Goal: Task Accomplishment & Management: Manage account settings

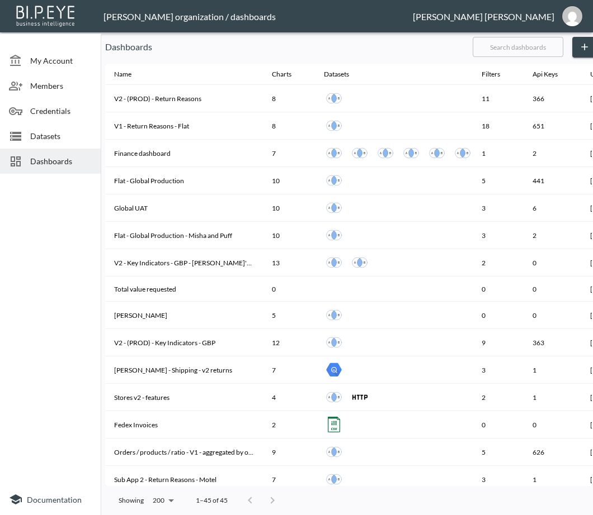
click at [531, 56] on input "text" at bounding box center [517, 47] width 91 height 28
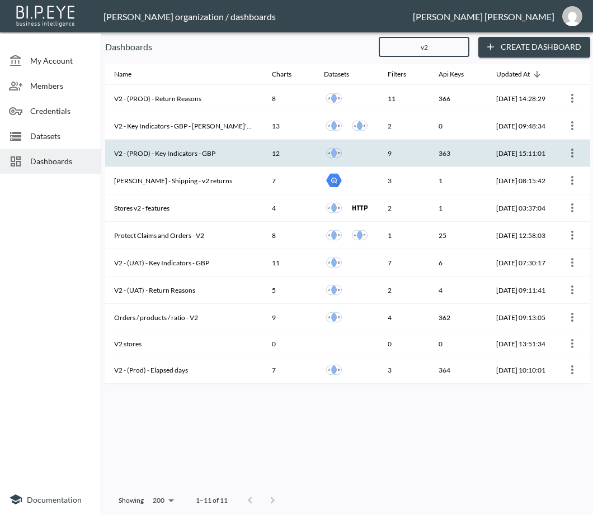
type input "v2"
click at [197, 153] on th "V2 - (PROD) - Key Indicators - GBP" at bounding box center [184, 153] width 158 height 27
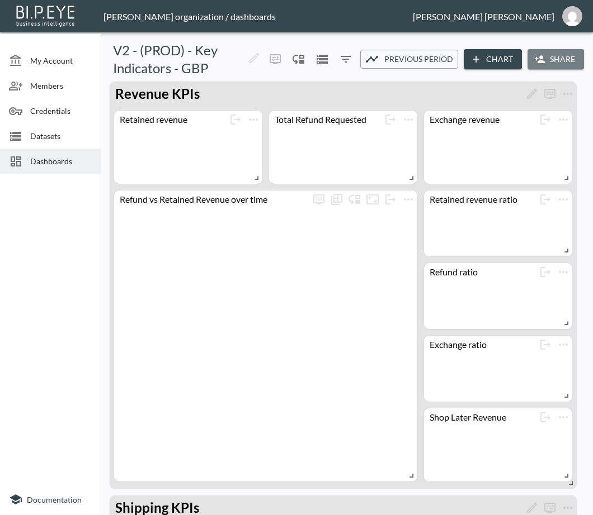
click at [554, 60] on button "Share" at bounding box center [555, 59] width 56 height 21
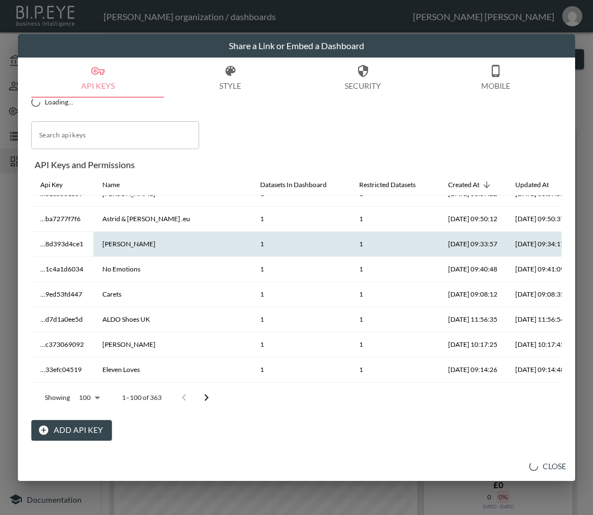
scroll to position [303, 0]
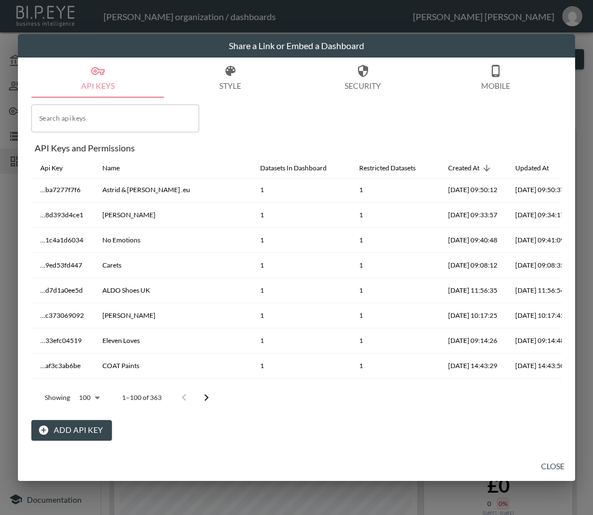
click at [65, 431] on button "Add API Key" at bounding box center [71, 430] width 80 height 21
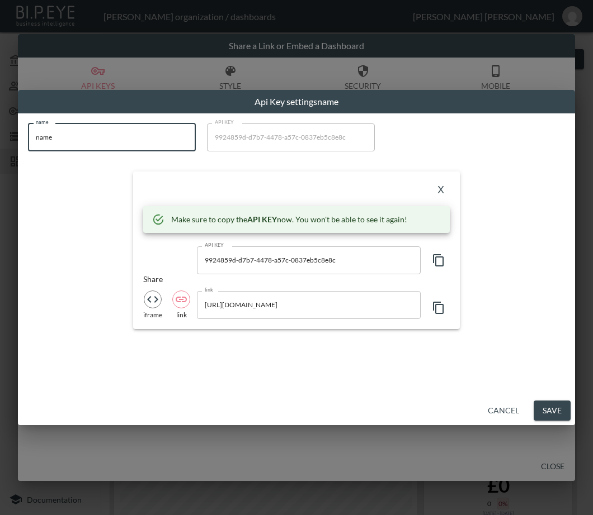
drag, startPoint x: 101, startPoint y: 141, endPoint x: 6, endPoint y: 156, distance: 95.7
click at [6, 156] on div "Api Key settings name name name name API KEY 9924859d-d7b7-4478-a57c-0837eb5c8e…" at bounding box center [296, 257] width 593 height 515
paste input "Kindred of [GEOGRAPHIC_DATA]"
type input "Kindred of [GEOGRAPHIC_DATA]"
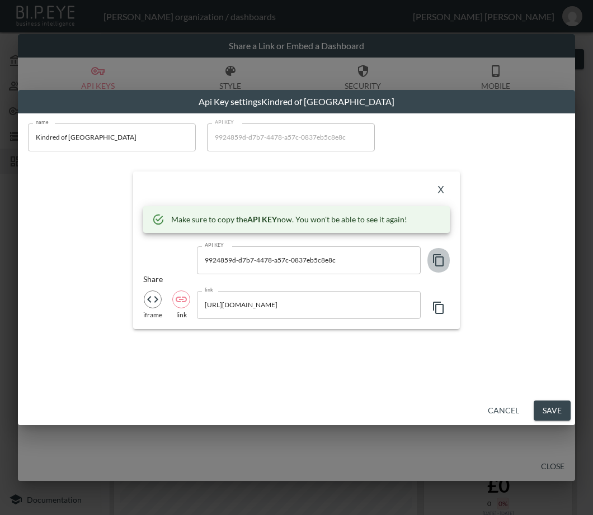
click at [443, 256] on icon "button" at bounding box center [438, 260] width 13 height 13
click at [188, 192] on div "X" at bounding box center [296, 191] width 306 height 18
click at [444, 190] on button "X" at bounding box center [441, 191] width 18 height 18
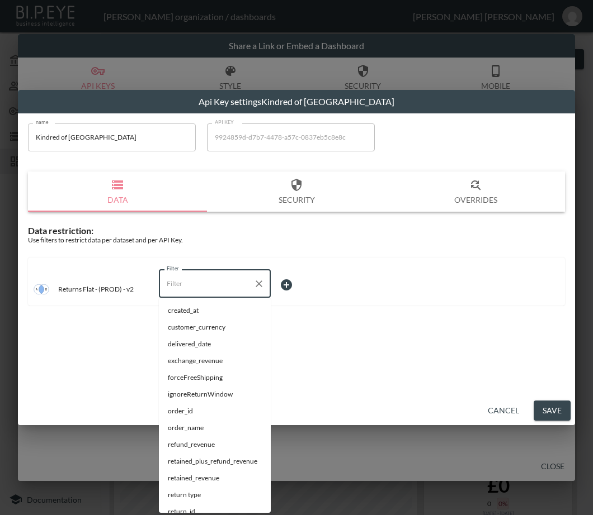
click at [200, 292] on input "Filter" at bounding box center [206, 284] width 85 height 18
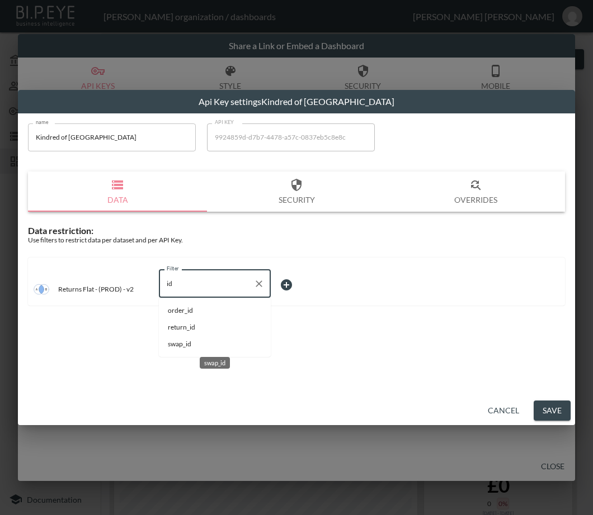
click at [179, 342] on span "swap_id" at bounding box center [215, 344] width 94 height 10
type input "swap_id"
click at [282, 286] on body "BI.P.EYE, Interactive Analytics Dashboards - app [PERSON_NAME] organization / d…" at bounding box center [296, 257] width 593 height 515
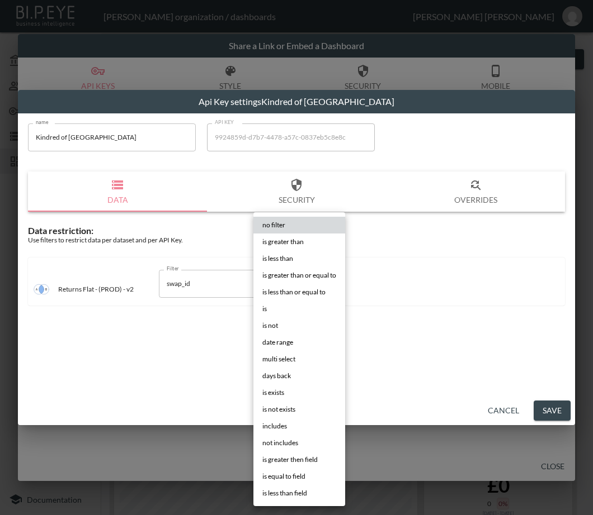
click at [277, 307] on li "is" at bounding box center [299, 309] width 92 height 17
type input "is"
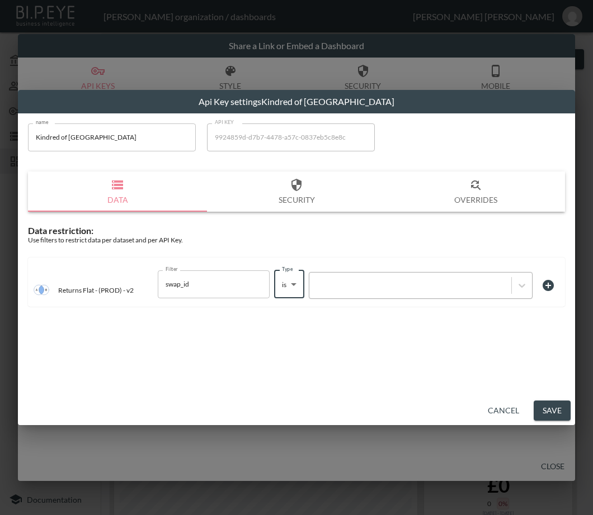
click at [344, 277] on div at bounding box center [421, 285] width 224 height 27
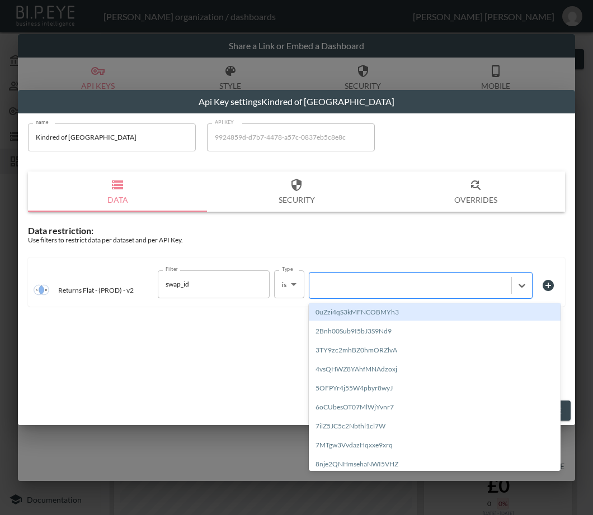
paste input "vgZsiNCeBq99L6wSysRw"
type input "vgZsiNCeBq99L6wSysRw"
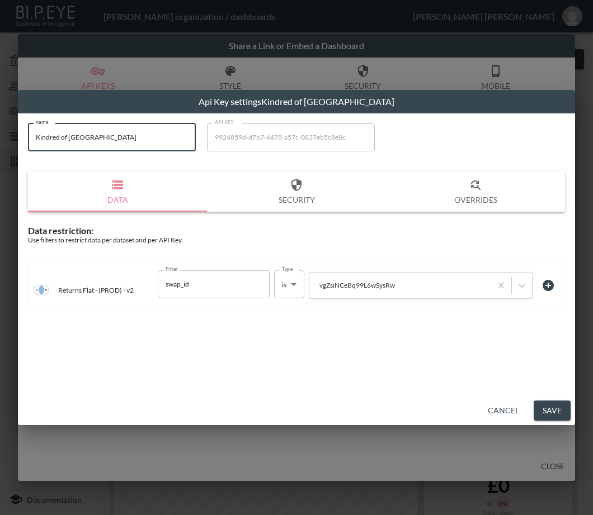
drag, startPoint x: 99, startPoint y: 142, endPoint x: 6, endPoint y: 152, distance: 93.3
click at [6, 152] on div "Api Key settings Kindred of [GEOGRAPHIC_DATA] name Kindred of Ireland name API …" at bounding box center [296, 257] width 593 height 515
click at [558, 410] on button "Save" at bounding box center [551, 411] width 37 height 21
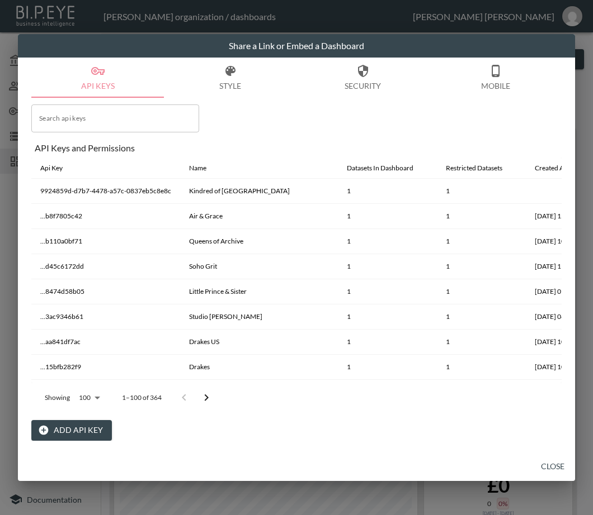
click at [548, 467] on button "Close" at bounding box center [552, 467] width 36 height 21
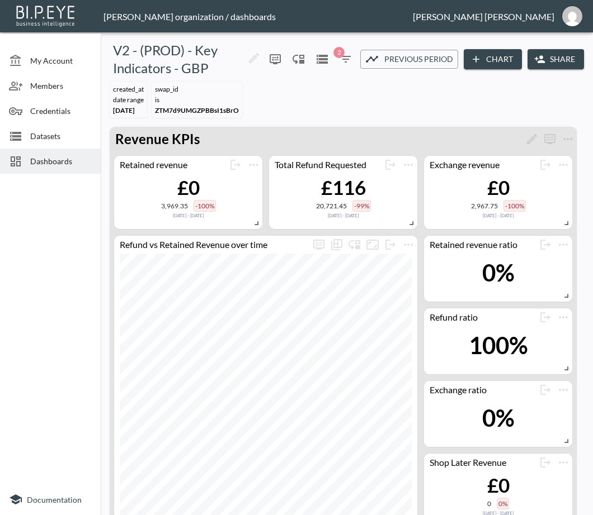
click at [58, 162] on span "Dashboards" at bounding box center [60, 161] width 61 height 12
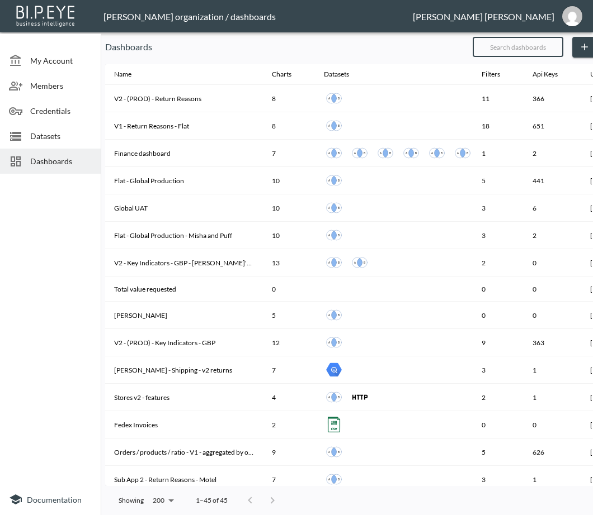
click at [531, 42] on input "text" at bounding box center [517, 47] width 91 height 28
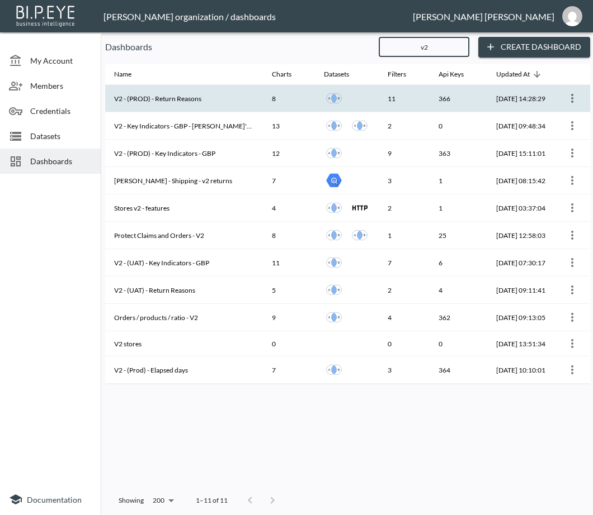
type input "v2"
click at [206, 96] on th "V2 - (PROD) - Return Reasons" at bounding box center [184, 98] width 158 height 27
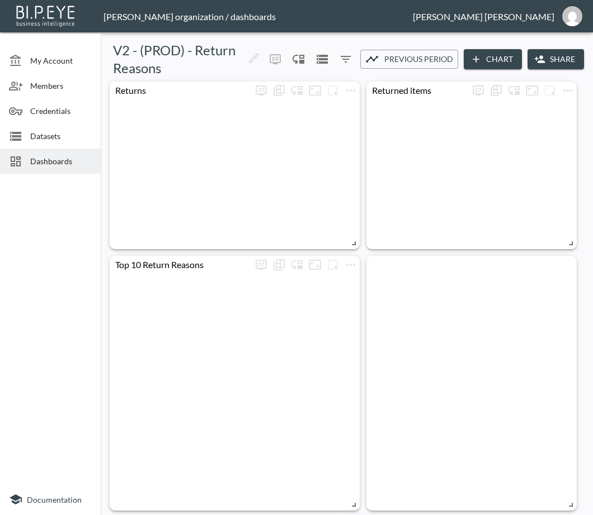
click at [563, 54] on button "Share" at bounding box center [555, 59] width 56 height 21
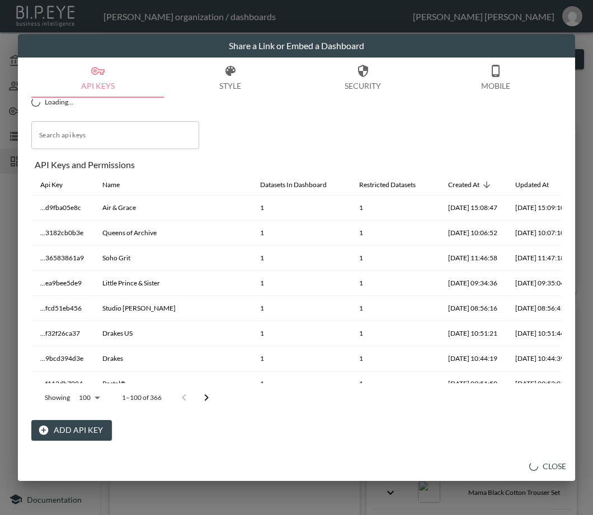
click at [65, 432] on button "Add API Key" at bounding box center [71, 430] width 80 height 21
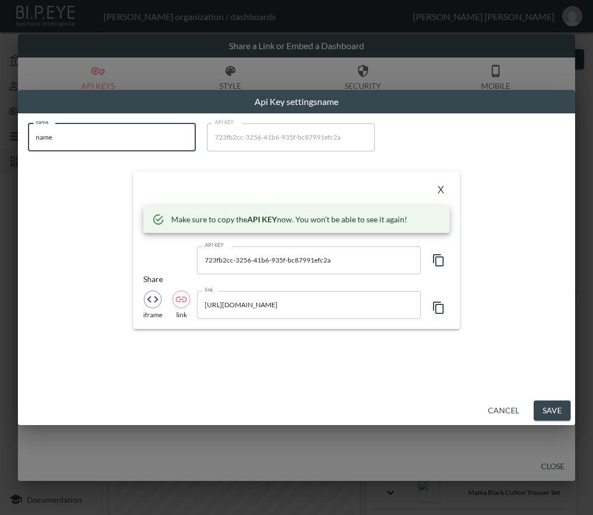
drag, startPoint x: 41, startPoint y: 147, endPoint x: 3, endPoint y: 149, distance: 38.6
click at [3, 149] on div "Api Key settings name name name name API KEY 723fb2cc-3256-41b6-935f-bc87991efc…" at bounding box center [296, 257] width 593 height 515
paste input "Kindred of [GEOGRAPHIC_DATA]"
type input "Kindred of [GEOGRAPHIC_DATA]"
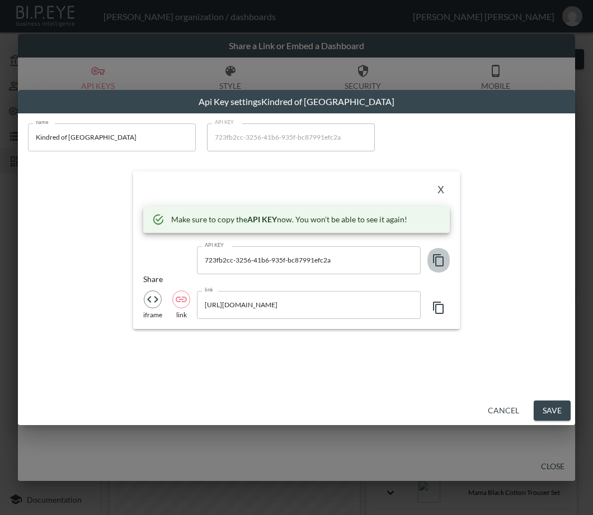
click at [442, 260] on icon "button" at bounding box center [438, 260] width 11 height 12
click at [439, 259] on icon "button" at bounding box center [438, 260] width 13 height 13
click at [217, 186] on div "X" at bounding box center [296, 191] width 306 height 18
click at [439, 189] on button "X" at bounding box center [441, 191] width 18 height 18
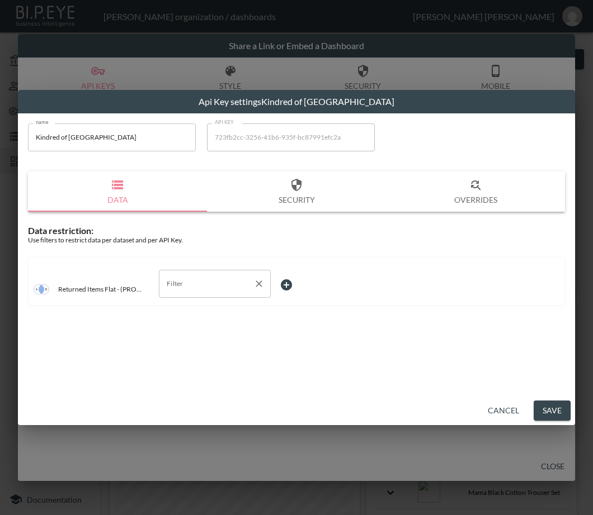
click at [218, 279] on input "Filter" at bounding box center [206, 284] width 85 height 18
click at [191, 367] on li "swap_id" at bounding box center [215, 361] width 112 height 17
type input "swap_id"
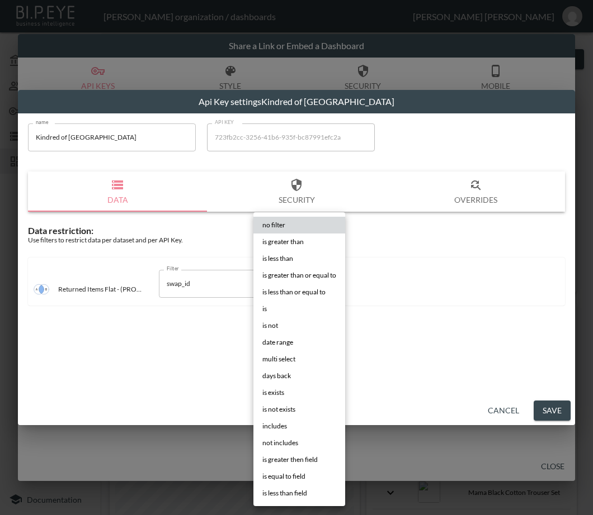
click at [293, 280] on body "BI.P.EYE, Interactive Analytics Dashboards - app [PERSON_NAME] organization / d…" at bounding box center [296, 257] width 593 height 515
drag, startPoint x: 283, startPoint y: 311, endPoint x: 344, endPoint y: 285, distance: 65.8
click at [283, 310] on li "is" at bounding box center [299, 309] width 92 height 17
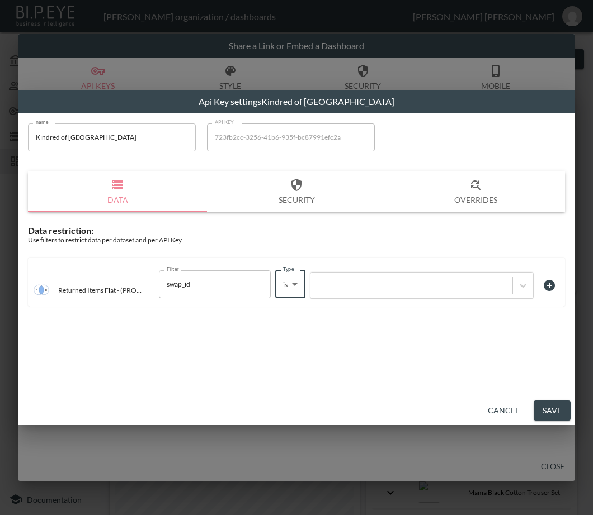
type input "is"
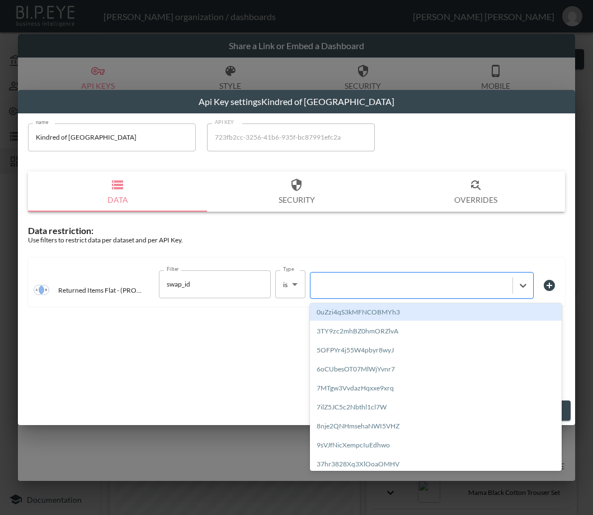
click at [348, 281] on div at bounding box center [411, 285] width 191 height 11
paste input "vgZsiNCeBq99L6wSysRw"
type input "vgZsiNCeBq99L6wSysRw"
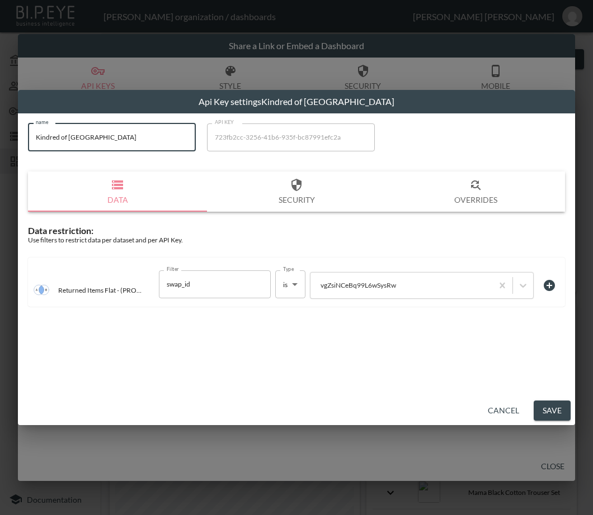
drag, startPoint x: 127, startPoint y: 142, endPoint x: 29, endPoint y: 135, distance: 98.1
click at [29, 135] on input "Kindred of [GEOGRAPHIC_DATA]" at bounding box center [112, 138] width 168 height 28
click at [553, 405] on button "Save" at bounding box center [551, 411] width 37 height 21
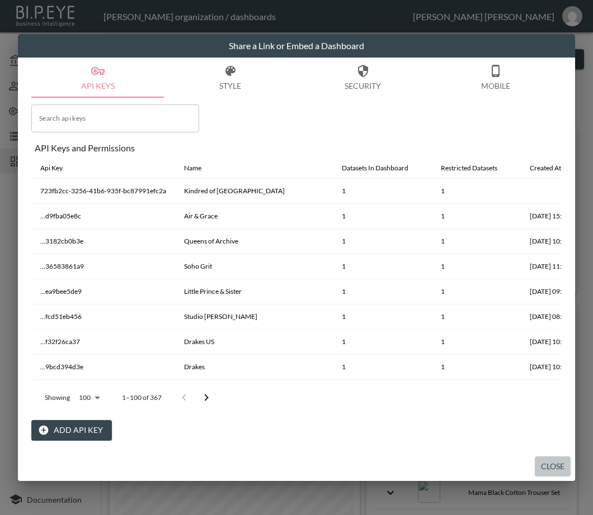
click at [555, 471] on button "Close" at bounding box center [552, 467] width 36 height 21
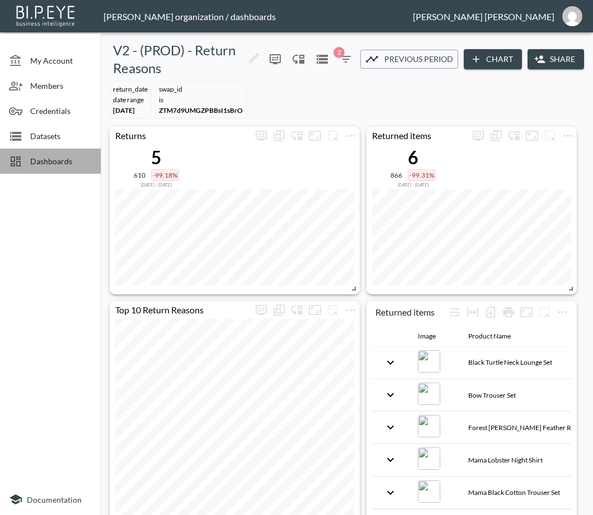
click at [73, 163] on span "Dashboards" at bounding box center [60, 161] width 61 height 12
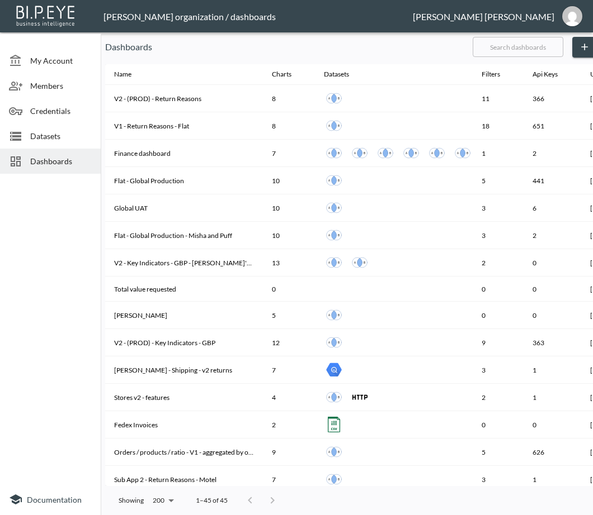
click at [532, 42] on input "text" at bounding box center [517, 47] width 91 height 28
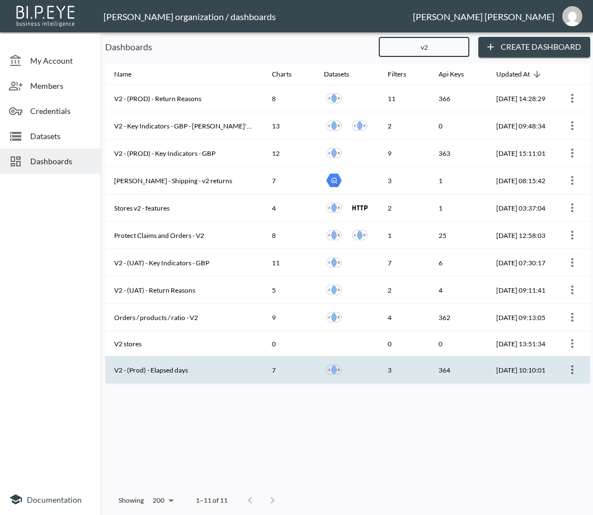
type input "v2"
click at [200, 367] on th "V2 - (Prod) - Elapsed days" at bounding box center [184, 370] width 158 height 27
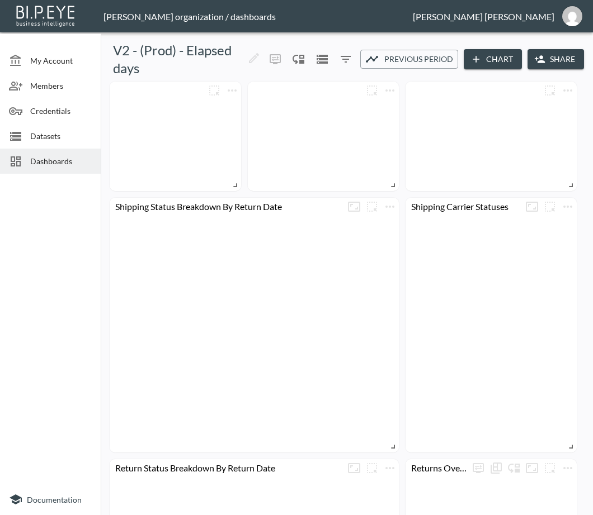
click at [557, 63] on button "Share" at bounding box center [555, 59] width 56 height 21
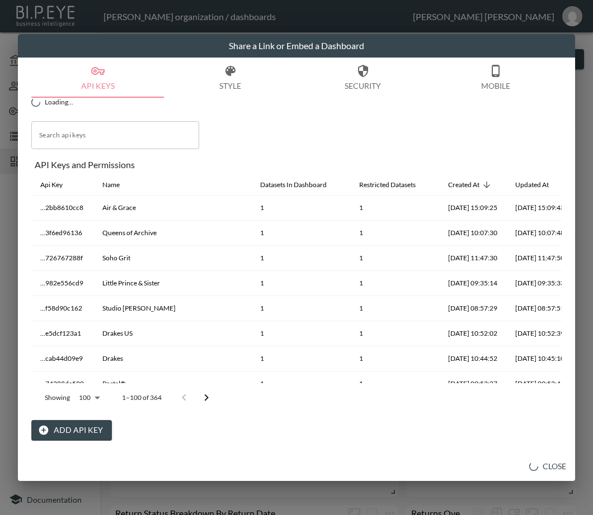
click at [54, 427] on button "Add API Key" at bounding box center [71, 430] width 80 height 21
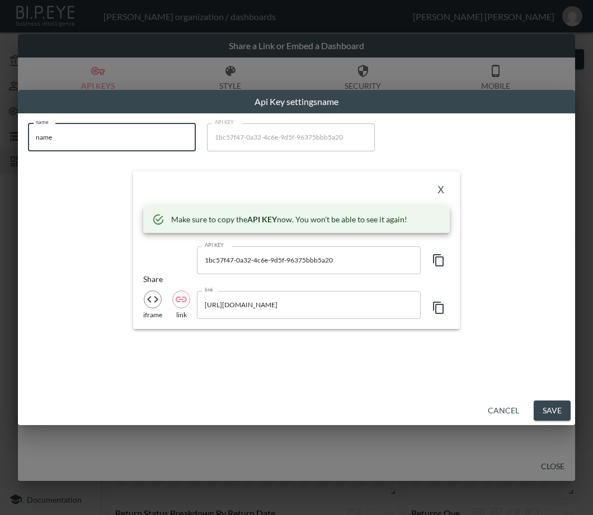
drag, startPoint x: 67, startPoint y: 136, endPoint x: 25, endPoint y: 157, distance: 46.2
click at [25, 156] on div "name name name API KEY 1bc57f47-0a32-4c6e-9d5f-96375bbb5a20 API KEY X Make sure…" at bounding box center [296, 227] width 550 height 220
paste input "Kindred of [GEOGRAPHIC_DATA]"
type input "Kindred of [GEOGRAPHIC_DATA]"
click at [437, 258] on icon "button" at bounding box center [438, 260] width 13 height 13
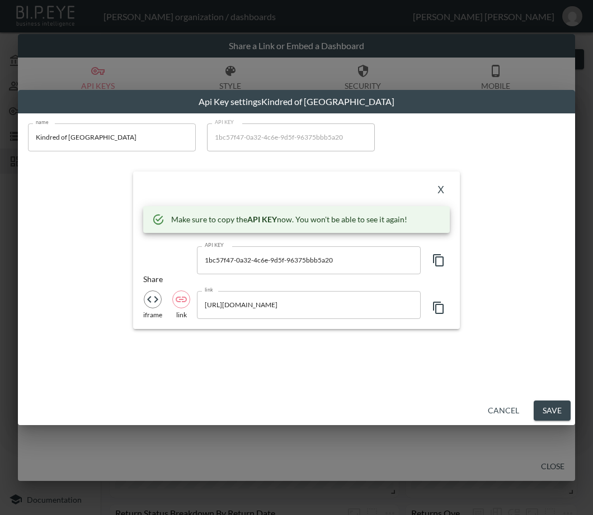
drag, startPoint x: 297, startPoint y: 184, endPoint x: 359, endPoint y: 193, distance: 63.3
click at [297, 184] on div "X" at bounding box center [296, 191] width 306 height 18
click at [434, 187] on button "X" at bounding box center [441, 191] width 18 height 18
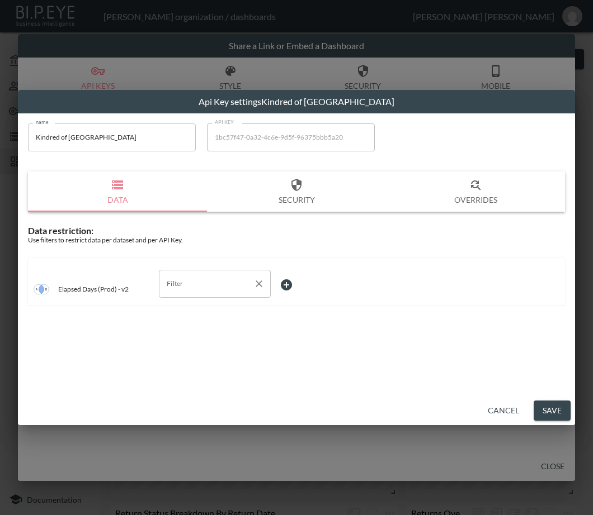
click at [219, 277] on input "Filter" at bounding box center [206, 284] width 85 height 18
click at [209, 326] on span "swap_id" at bounding box center [215, 328] width 94 height 10
type input "swap_id"
click at [312, 281] on body "BI.P.EYE, Interactive Analytics Dashboards - app [PERSON_NAME] organization / d…" at bounding box center [296, 257] width 593 height 515
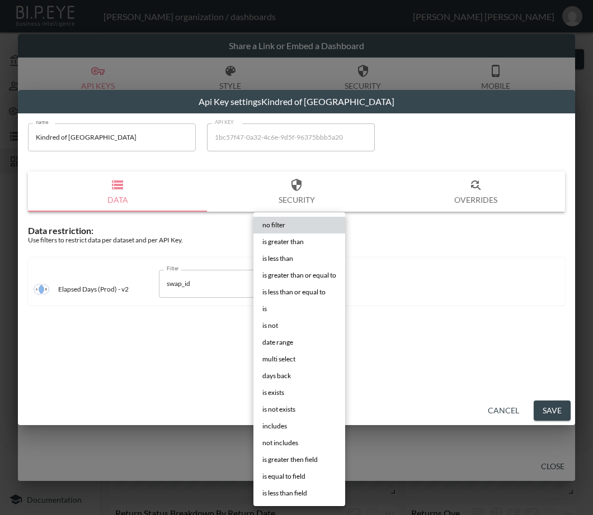
drag, startPoint x: 293, startPoint y: 306, endPoint x: 359, endPoint y: 303, distance: 66.0
click at [293, 306] on li "is" at bounding box center [299, 309] width 92 height 17
type input "is"
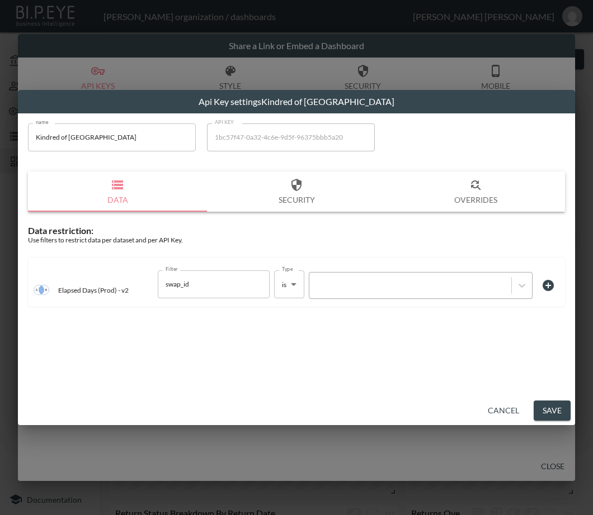
click at [389, 287] on div at bounding box center [410, 285] width 191 height 11
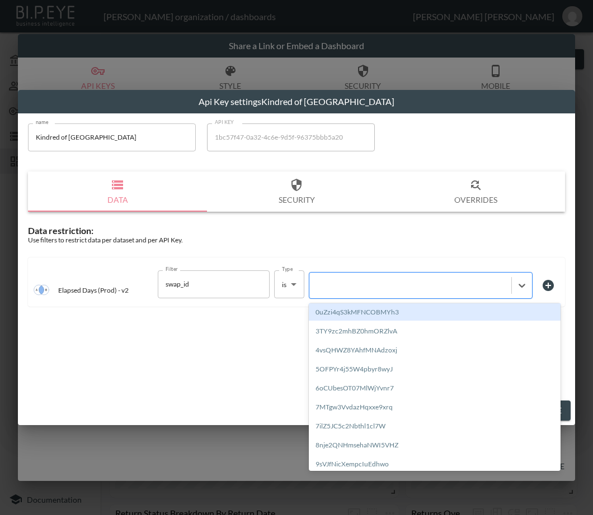
paste input "vgZsiNCeBq99L6wSysRw"
type input "vgZsiNCeBq99L6wSysRw"
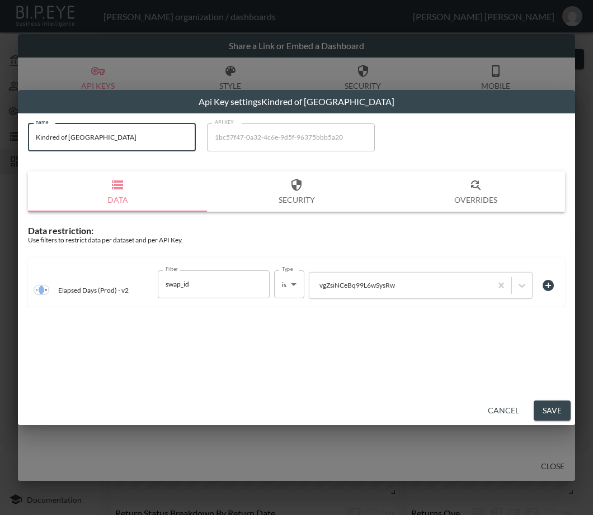
drag, startPoint x: 67, startPoint y: 140, endPoint x: 26, endPoint y: 145, distance: 40.6
click at [26, 145] on div "name Kindred of Ireland name API KEY 1bc57f47-0a32-4c6e-9d5f-96375bbb5a20 API K…" at bounding box center [296, 218] width 550 height 203
click at [558, 414] on button "Save" at bounding box center [551, 411] width 37 height 21
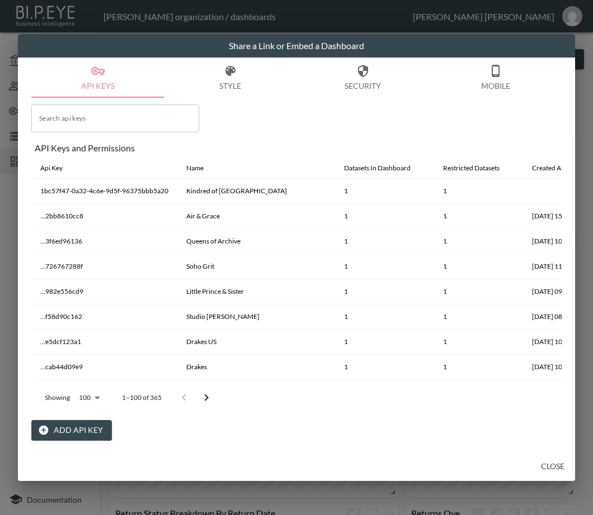
click at [555, 468] on button "Close" at bounding box center [552, 467] width 36 height 21
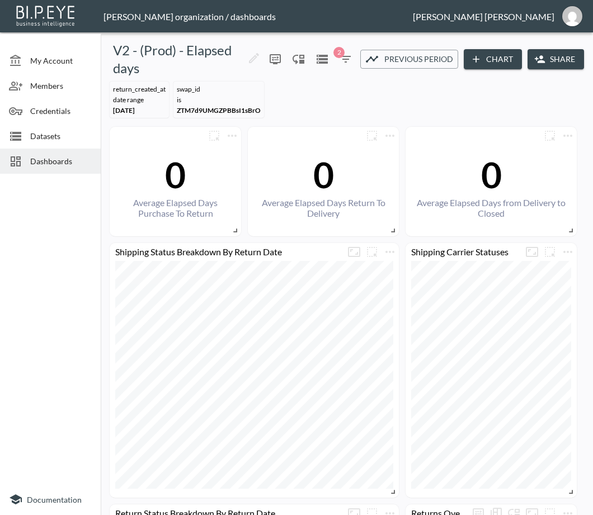
click at [77, 162] on span "Dashboards" at bounding box center [60, 161] width 61 height 12
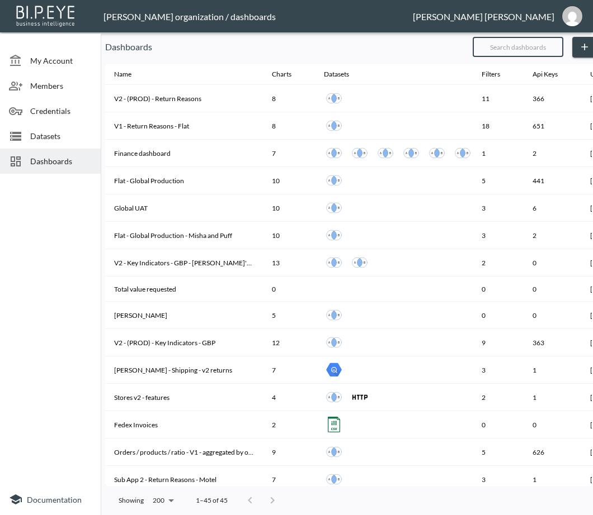
click at [539, 46] on input "text" at bounding box center [517, 47] width 91 height 28
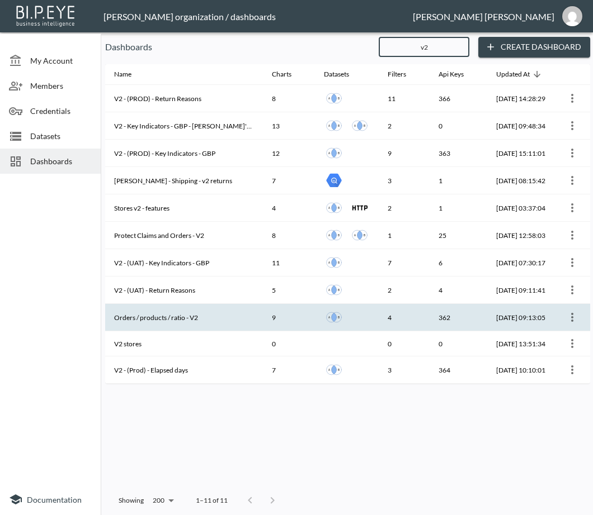
type input "v2"
click at [188, 314] on th "Orders / products / ratio - V2" at bounding box center [184, 317] width 158 height 27
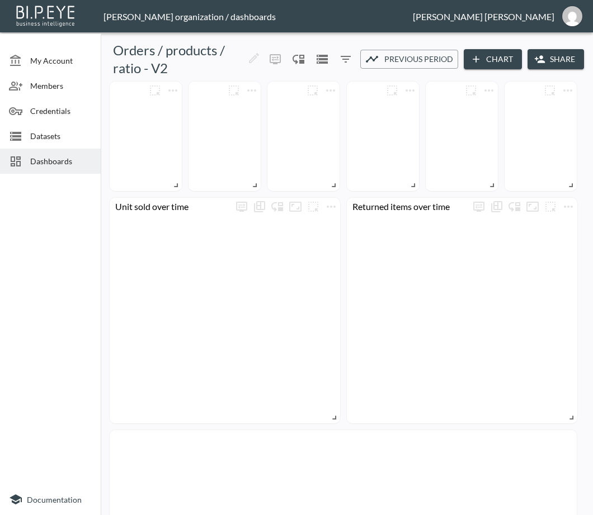
click at [76, 258] on div at bounding box center [50, 331] width 101 height 306
click at [559, 62] on button "Share" at bounding box center [555, 59] width 56 height 21
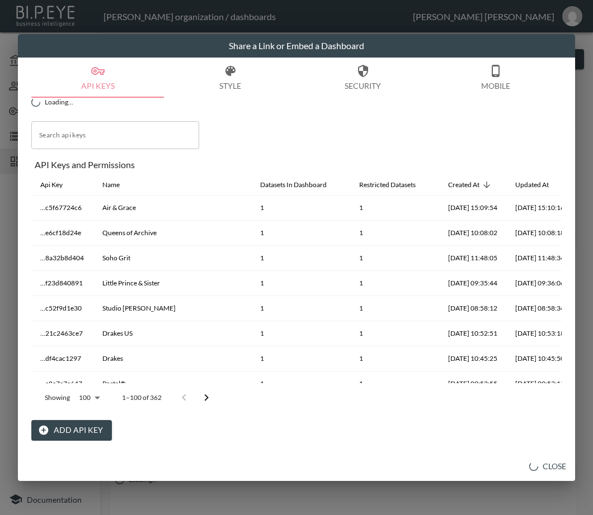
click at [73, 423] on button "Add API Key" at bounding box center [71, 430] width 80 height 21
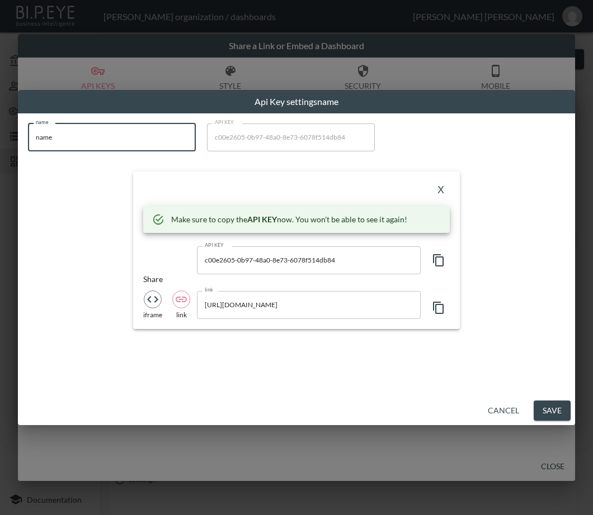
drag, startPoint x: 85, startPoint y: 143, endPoint x: 3, endPoint y: 140, distance: 82.2
click at [3, 140] on div "Api Key settings name name name name API KEY c00e2605-0b97-48a0-8e73-6078f514db…" at bounding box center [296, 257] width 593 height 515
paste input "Kindred of [GEOGRAPHIC_DATA]"
type input "Kindred of [GEOGRAPHIC_DATA]"
click at [443, 261] on icon "button" at bounding box center [438, 260] width 11 height 12
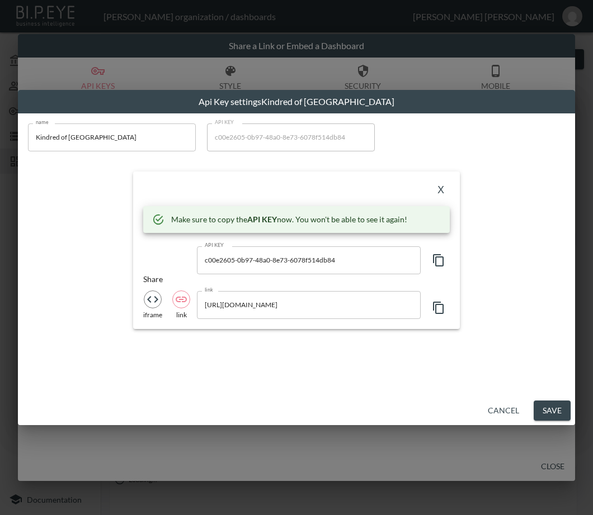
drag, startPoint x: 163, startPoint y: 247, endPoint x: 274, endPoint y: 254, distance: 112.1
click at [163, 247] on div "API KEY c00e2605-0b97-48a0-8e73-6078f514db84 API KEY" at bounding box center [296, 261] width 306 height 28
click at [438, 259] on icon "button" at bounding box center [438, 260] width 13 height 13
drag, startPoint x: 277, startPoint y: 195, endPoint x: 304, endPoint y: 197, distance: 26.4
click at [277, 195] on div "X" at bounding box center [296, 191] width 306 height 18
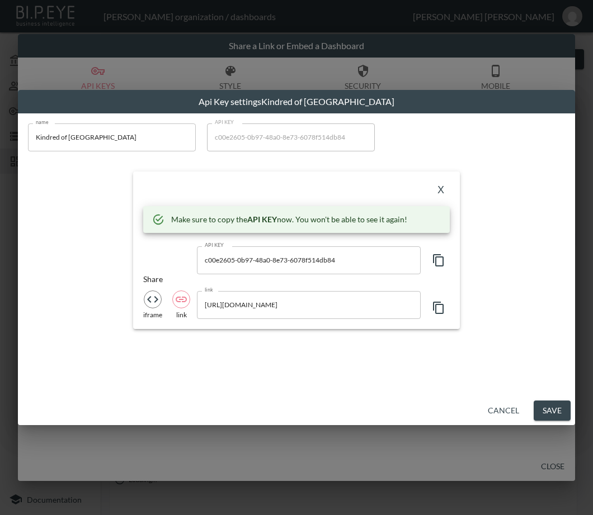
click at [439, 195] on button "X" at bounding box center [441, 191] width 18 height 18
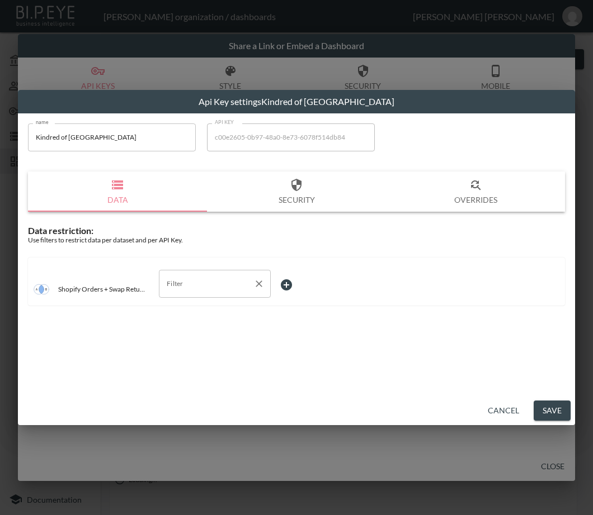
click at [204, 279] on input "Filter" at bounding box center [206, 284] width 85 height 18
click at [186, 348] on span "swap_id" at bounding box center [215, 344] width 94 height 10
type input "swap_id"
click at [286, 283] on body "BI.P.EYE, Interactive Analytics Dashboards - app [PERSON_NAME] organization / d…" at bounding box center [296, 257] width 593 height 515
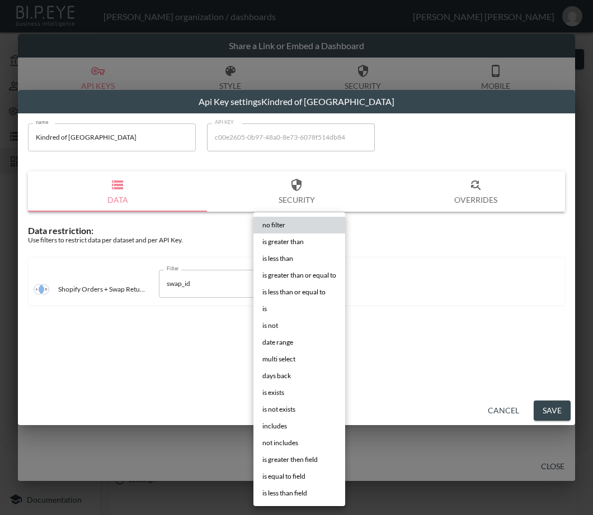
click at [290, 308] on li "is" at bounding box center [299, 309] width 92 height 17
type input "is"
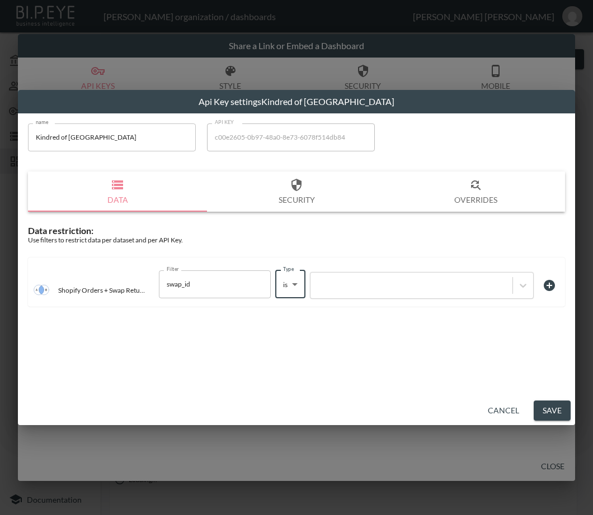
click at [356, 286] on div at bounding box center [411, 285] width 191 height 11
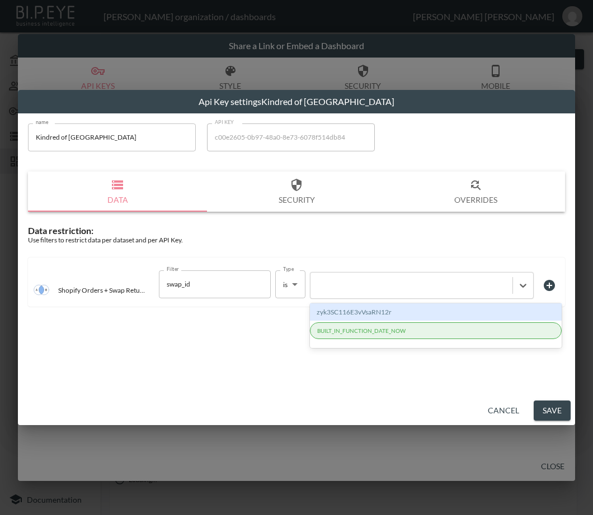
paste input "vgZsiNCeBq99L6wSysRw"
type input "vgZsiNCeBq99L6wSysRw"
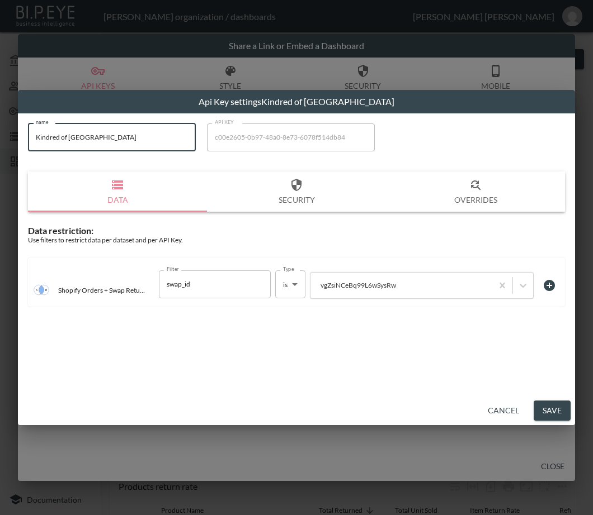
drag, startPoint x: 111, startPoint y: 139, endPoint x: 14, endPoint y: 144, distance: 97.4
click at [14, 144] on div "Api Key settings Kindred of Ireland name Kindred of Ireland name API KEY c00e26…" at bounding box center [296, 257] width 593 height 515
click at [550, 410] on button "Save" at bounding box center [551, 411] width 37 height 21
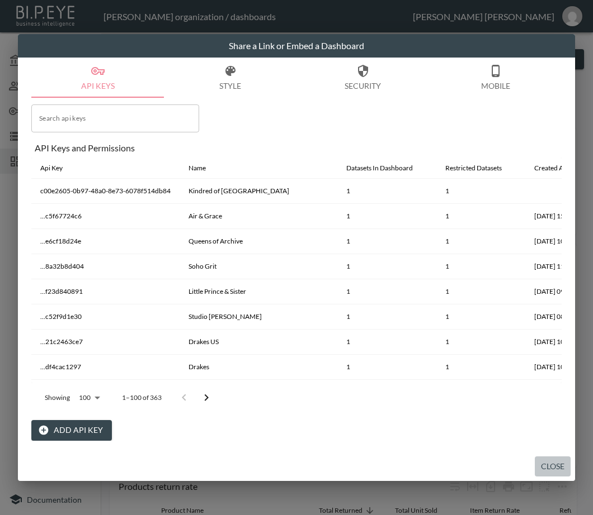
click at [558, 462] on button "Close" at bounding box center [552, 467] width 36 height 21
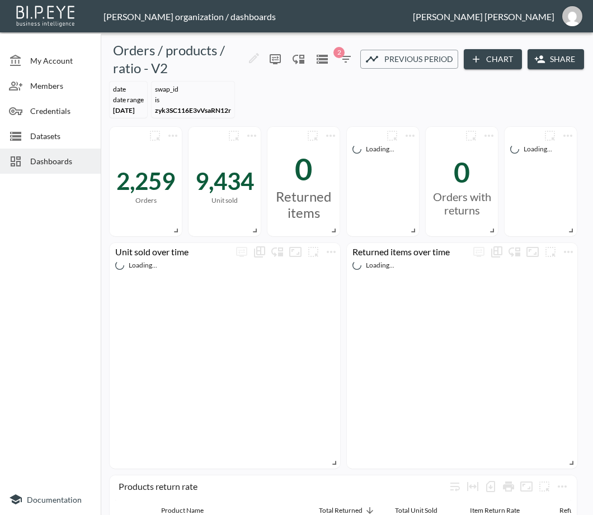
click at [65, 160] on span "Dashboards" at bounding box center [60, 161] width 61 height 12
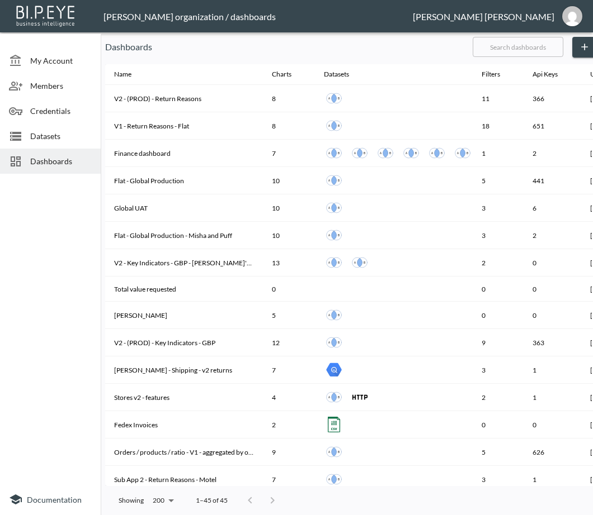
click at [531, 51] on input "text" at bounding box center [517, 47] width 91 height 28
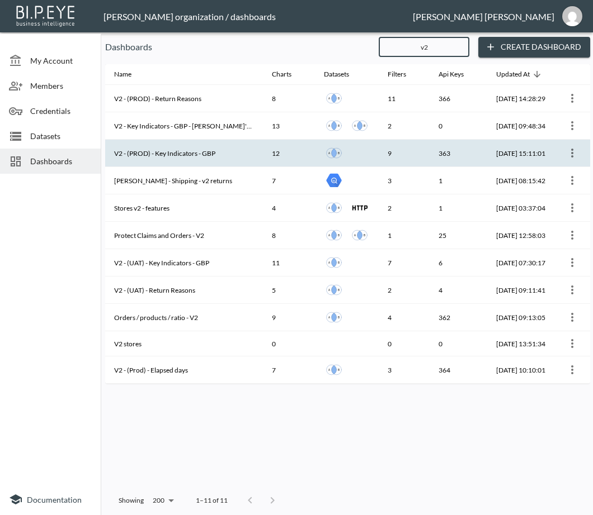
type input "v2"
click at [183, 157] on th "V2 - (PROD) - Key Indicators - GBP" at bounding box center [184, 153] width 158 height 27
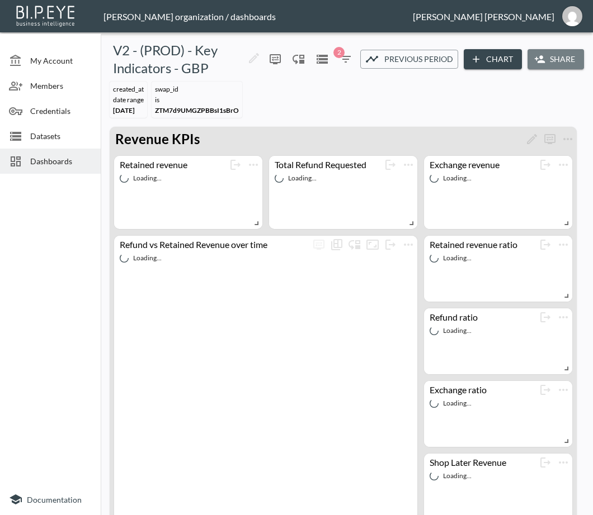
click at [556, 51] on button "Share" at bounding box center [555, 59] width 56 height 21
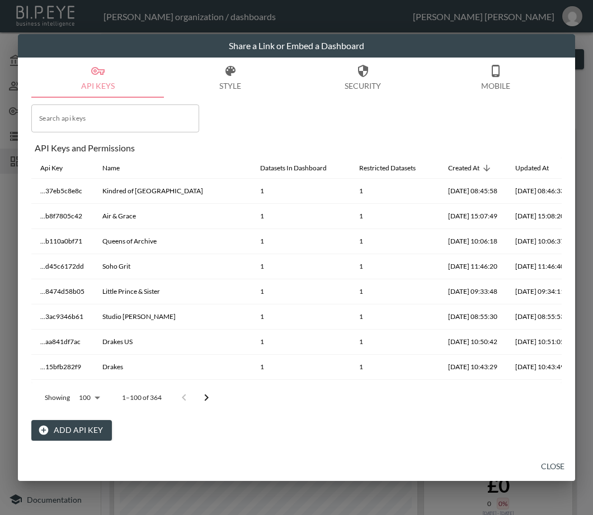
scroll to position [0, 45]
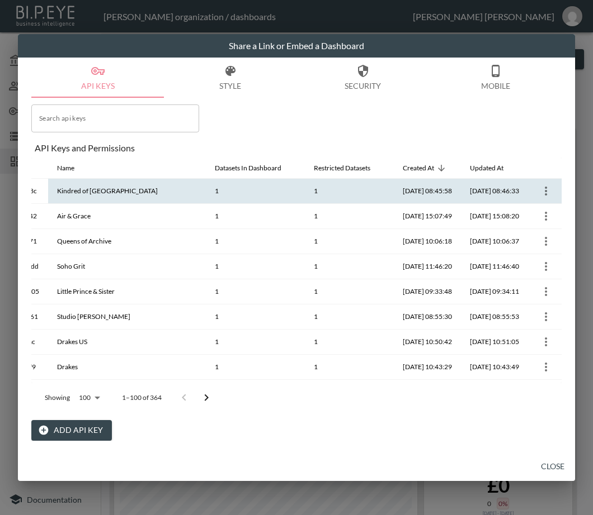
click at [539, 190] on icon "more" at bounding box center [545, 190] width 13 height 13
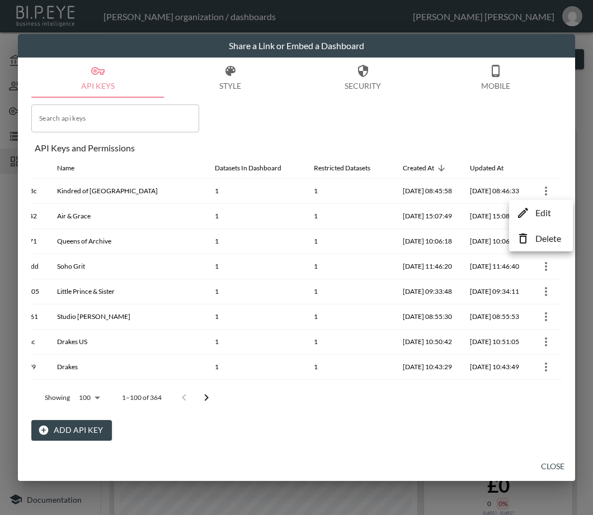
click at [546, 239] on p "Delete" at bounding box center [548, 238] width 26 height 13
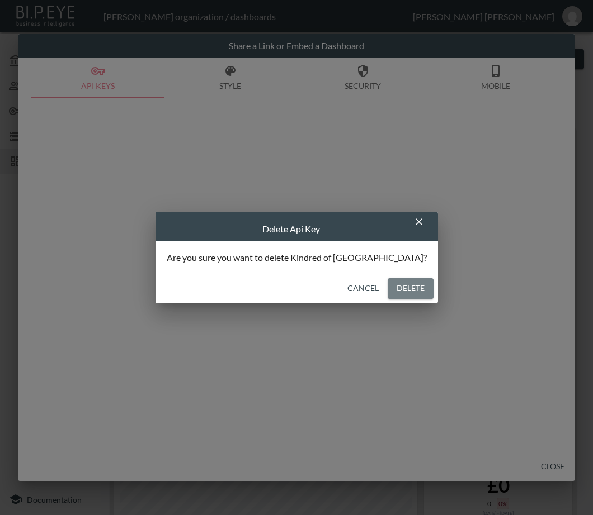
click at [389, 289] on button "Delete" at bounding box center [410, 288] width 46 height 21
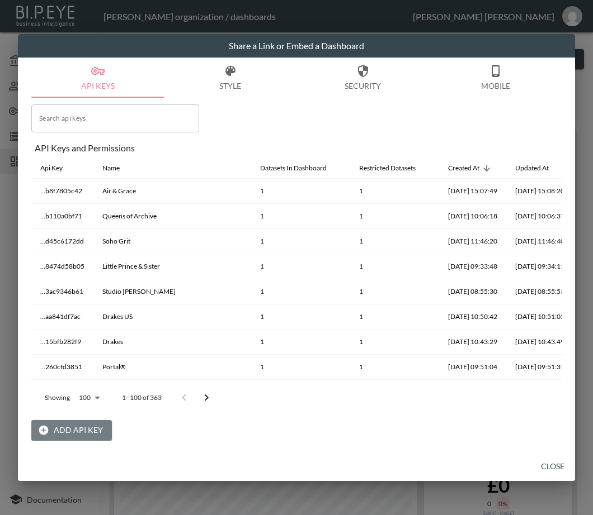
click at [73, 428] on button "Add API Key" at bounding box center [71, 430] width 80 height 21
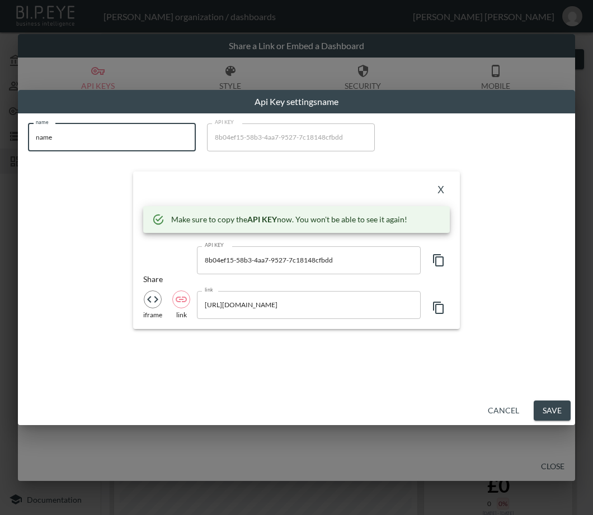
drag, startPoint x: 63, startPoint y: 139, endPoint x: 3, endPoint y: 138, distance: 60.4
click at [3, 138] on div "Api Key settings name name name name API KEY 8b04ef15-58b3-4aa7-9527-7c18148cfb…" at bounding box center [296, 257] width 593 height 515
paste input "Kindred of [GEOGRAPHIC_DATA]"
type input "Kindred of [GEOGRAPHIC_DATA]"
click at [434, 258] on icon "button" at bounding box center [438, 260] width 13 height 13
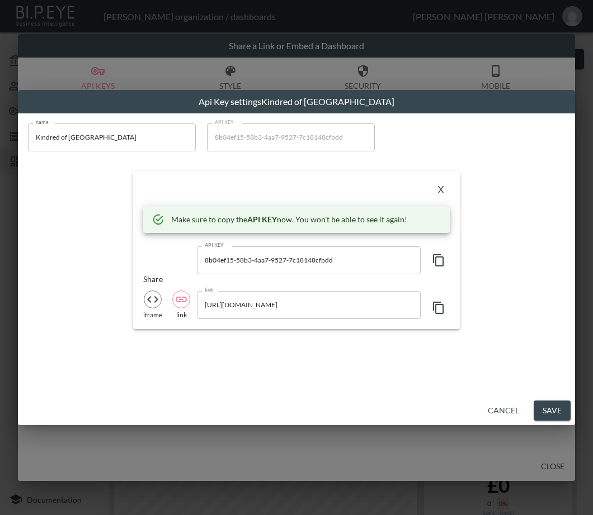
click at [219, 181] on div "X Make sure to copy the API KEY now. You won't be able to see it again! API KEY…" at bounding box center [296, 251] width 326 height 158
click at [438, 190] on button "X" at bounding box center [441, 191] width 18 height 18
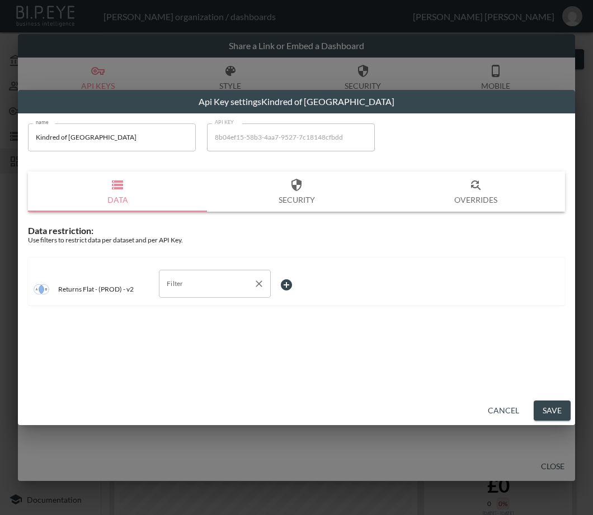
click at [209, 283] on input "Filter" at bounding box center [206, 284] width 85 height 18
click at [206, 340] on span "swap_id" at bounding box center [215, 344] width 94 height 10
type input "swap_id"
click at [315, 280] on body "BI.P.EYE, Interactive Analytics Dashboards - app [PERSON_NAME] organization / d…" at bounding box center [296, 257] width 593 height 515
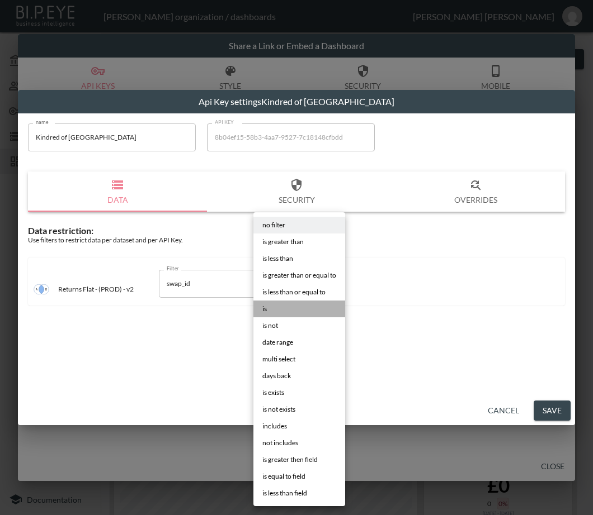
click at [304, 311] on li "is" at bounding box center [299, 309] width 92 height 17
type input "is"
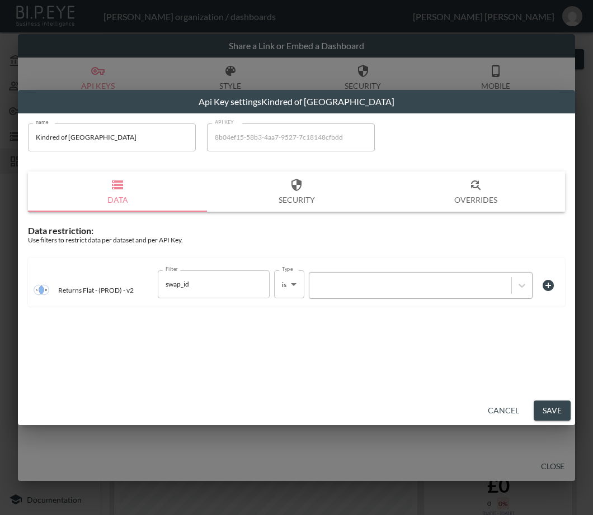
click at [378, 283] on div at bounding box center [410, 285] width 191 height 11
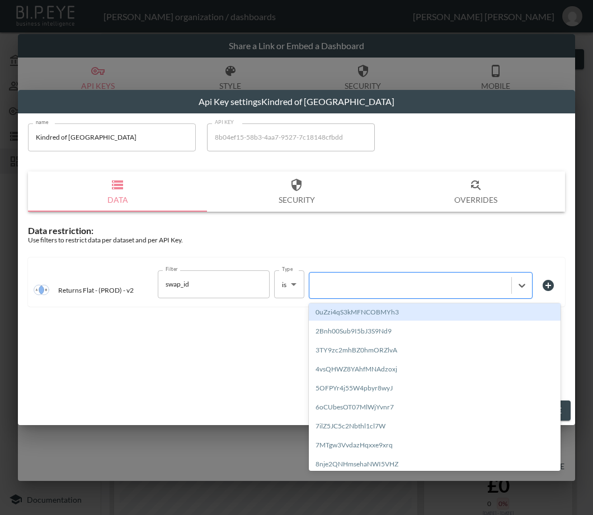
paste input "vgZsiNCeBq99L6wSysRw"
type input "vgZsiNCeBq99L6wSysRw"
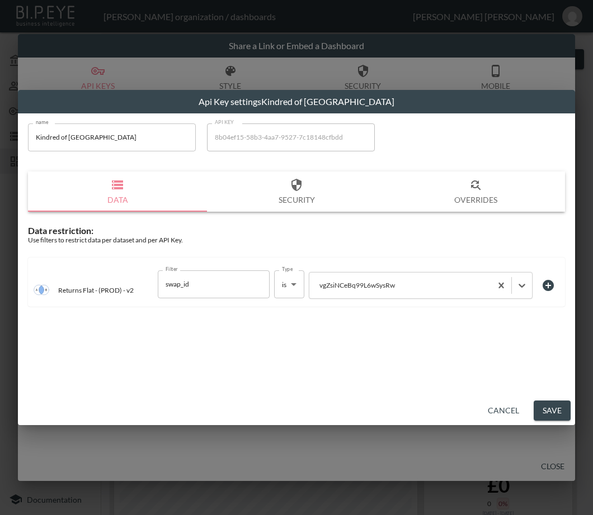
click at [547, 409] on button "Save" at bounding box center [551, 411] width 37 height 21
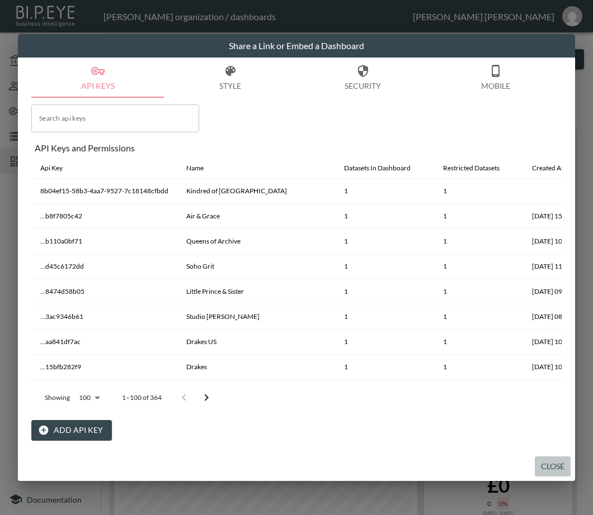
click at [551, 467] on button "Close" at bounding box center [552, 467] width 36 height 21
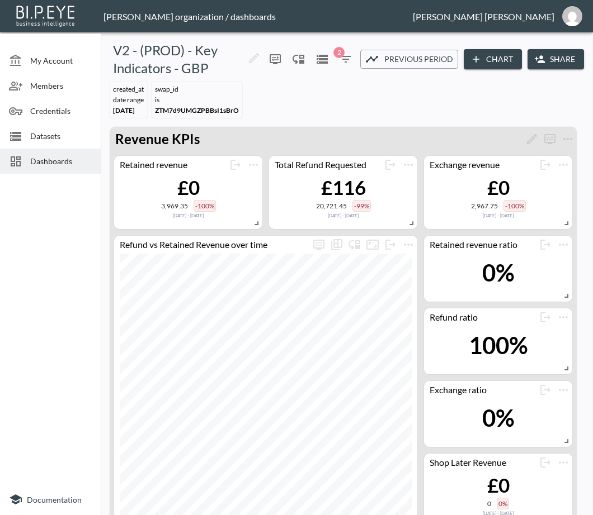
click at [9, 324] on div at bounding box center [50, 331] width 101 height 306
